Goal: Communication & Community: Answer question/provide support

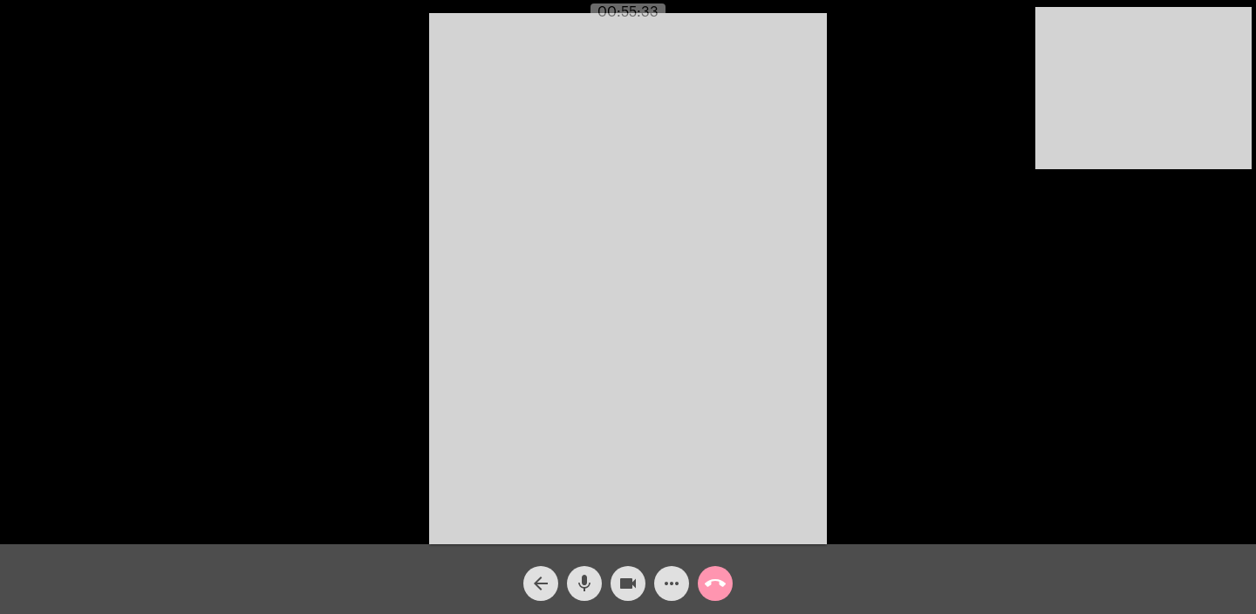
click at [712, 585] on mat-icon "call_end" at bounding box center [715, 583] width 21 height 21
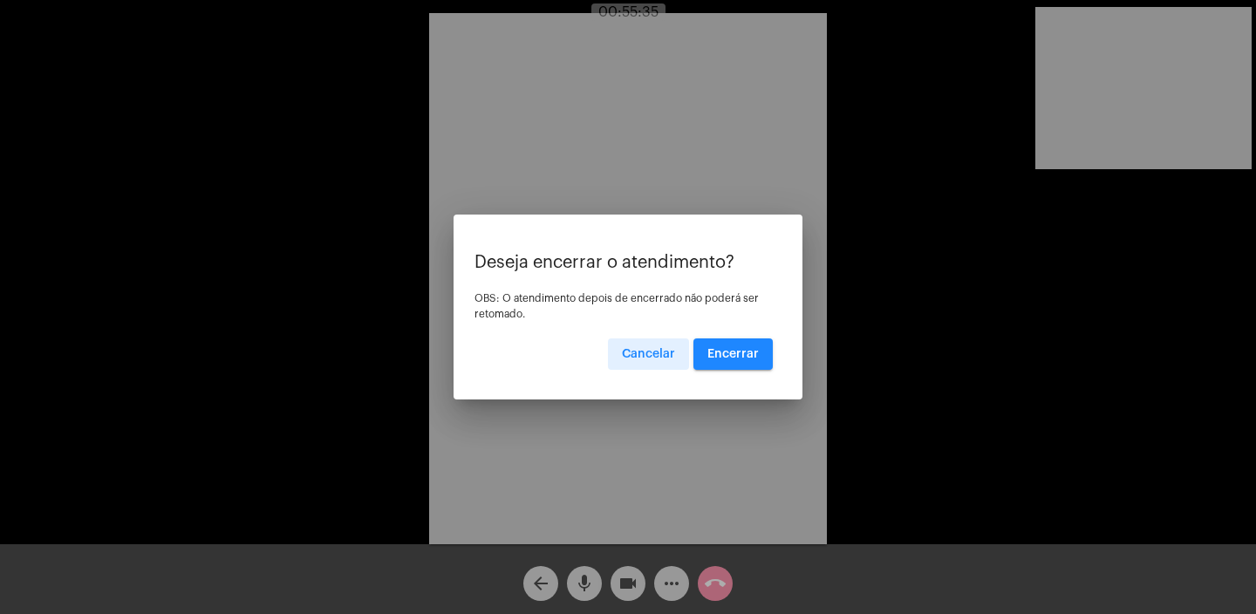
click at [736, 353] on span "Encerrar" at bounding box center [733, 354] width 51 height 12
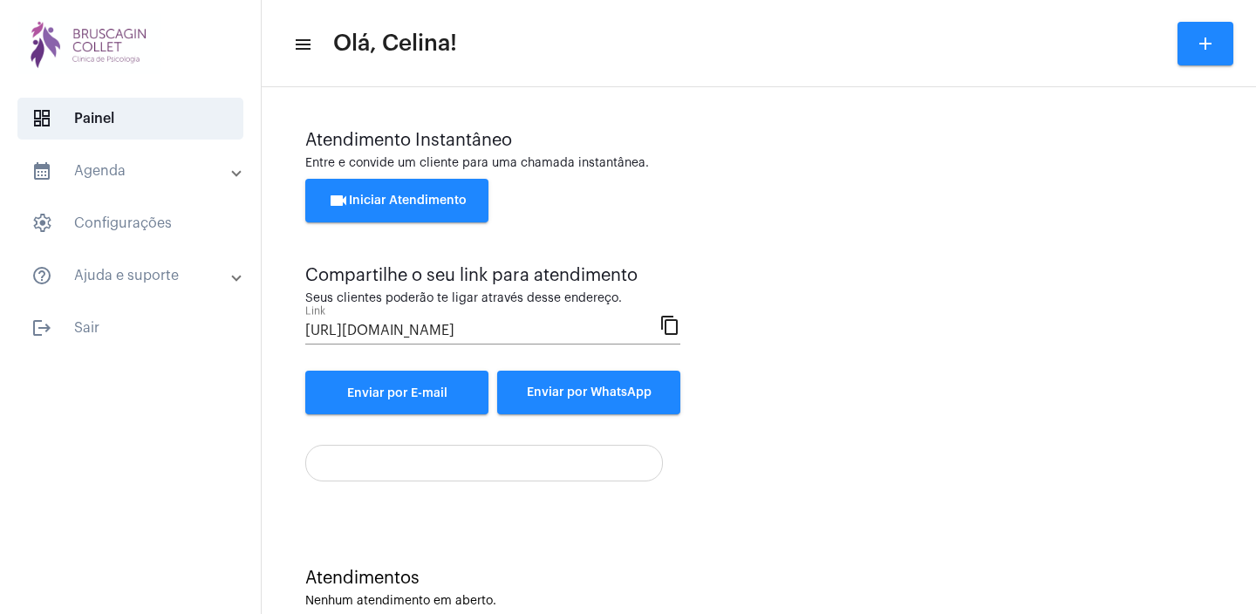
click at [460, 201] on span "videocam Iniciar Atendimento" at bounding box center [397, 201] width 139 height 12
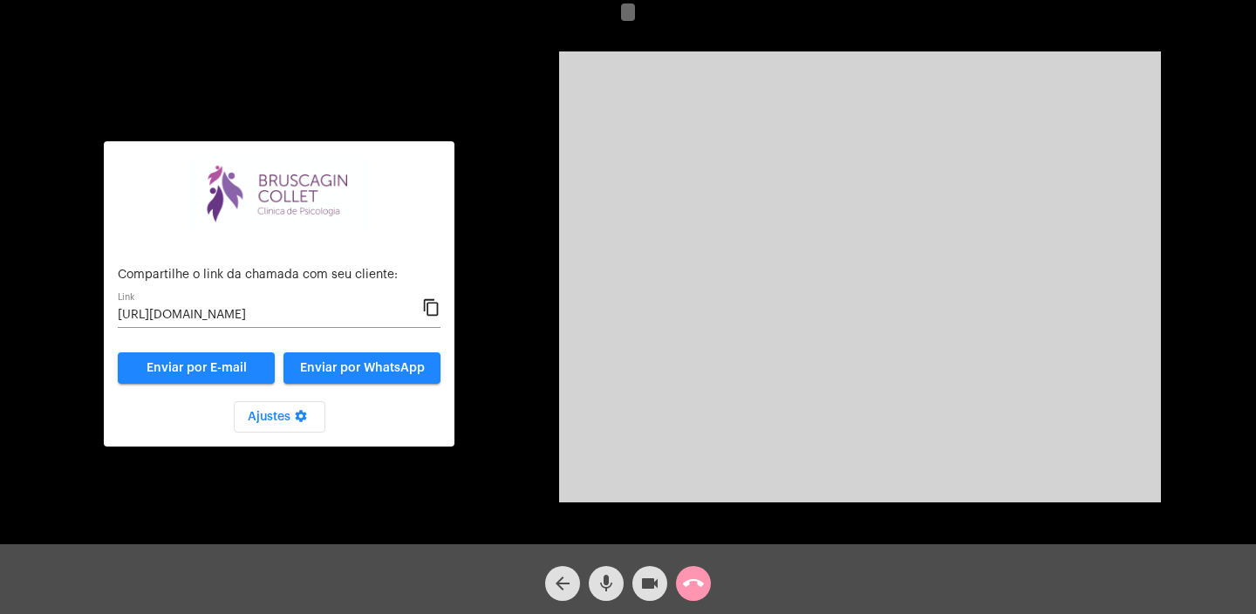
click at [431, 308] on mat-icon "content_copy" at bounding box center [431, 308] width 18 height 21
click at [431, 301] on mat-icon "content_copy" at bounding box center [431, 308] width 18 height 21
